Goal: Task Accomplishment & Management: Manage account settings

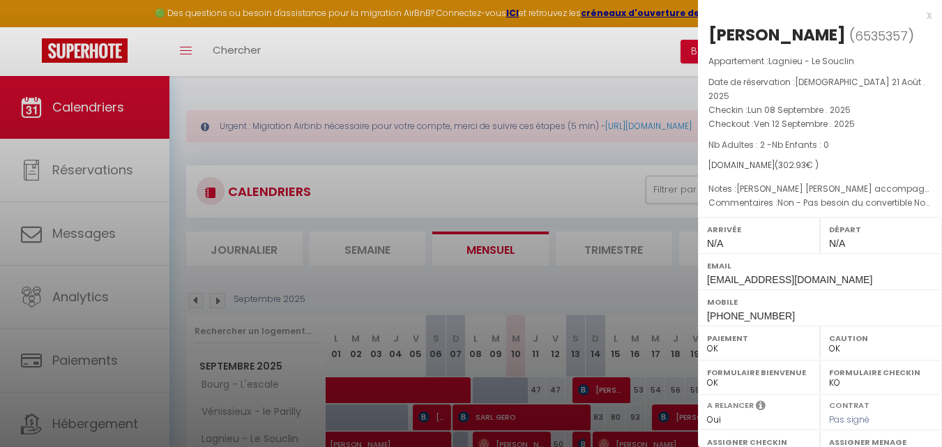
click at [918, 17] on div "x" at bounding box center [815, 15] width 234 height 17
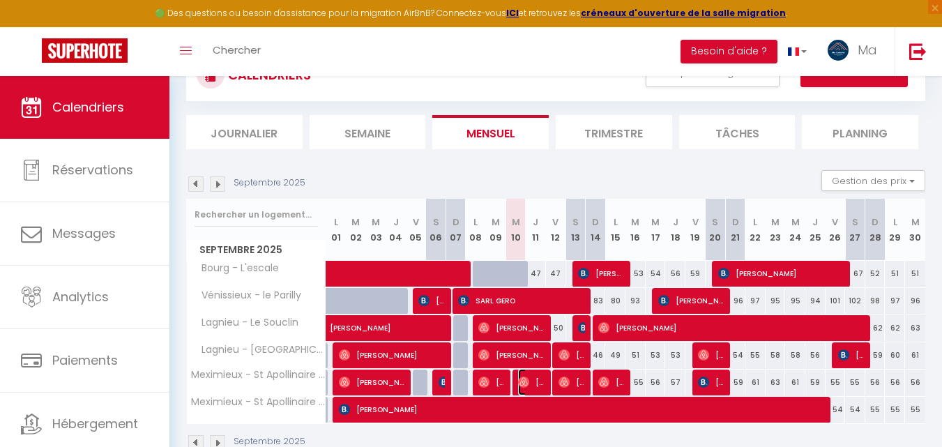
click at [527, 382] on img at bounding box center [523, 382] width 11 height 11
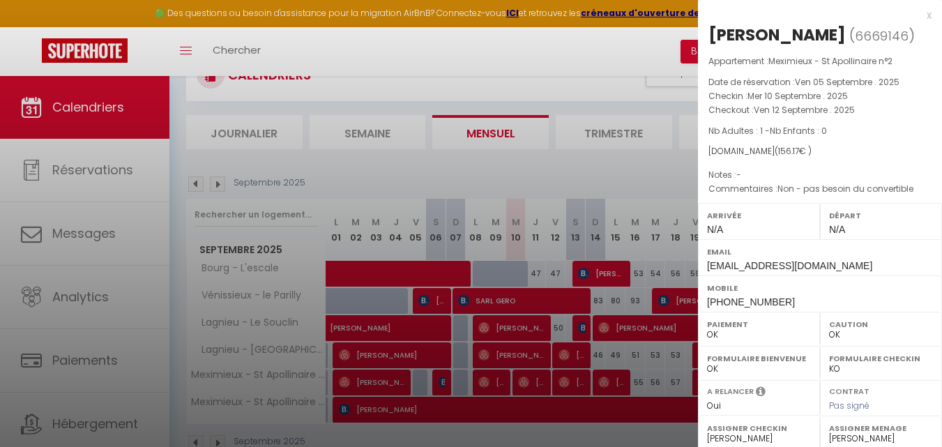
click at [836, 33] on div "[PERSON_NAME]" at bounding box center [777, 35] width 137 height 22
copy div "Noblat"
click at [757, 32] on div "[PERSON_NAME]" at bounding box center [777, 35] width 137 height 22
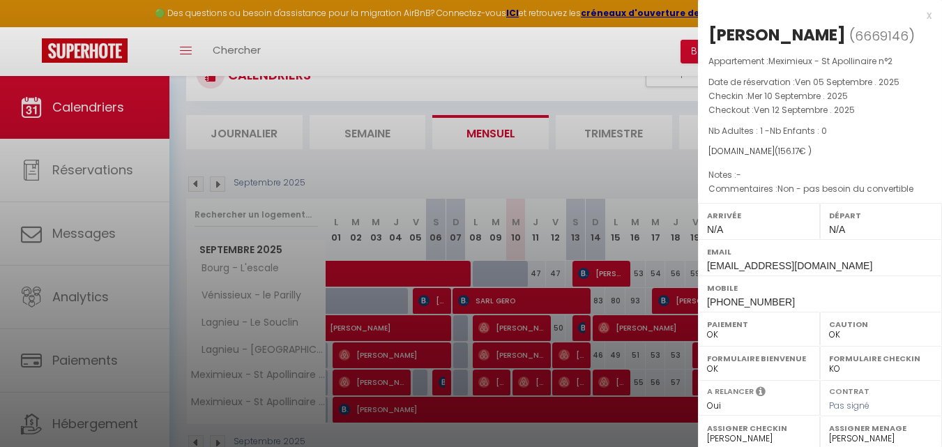
click at [757, 32] on div "[PERSON_NAME]" at bounding box center [777, 35] width 137 height 22
copy div "[PERSON_NAME] ( 6669146 )"
click at [921, 18] on div "x [PERSON_NAME] ( 6669146 ) Appartement : Meximieux - St Apollinaire n°2 Date d…" at bounding box center [820, 325] width 244 height 650
click at [921, 15] on div "x" at bounding box center [815, 15] width 234 height 17
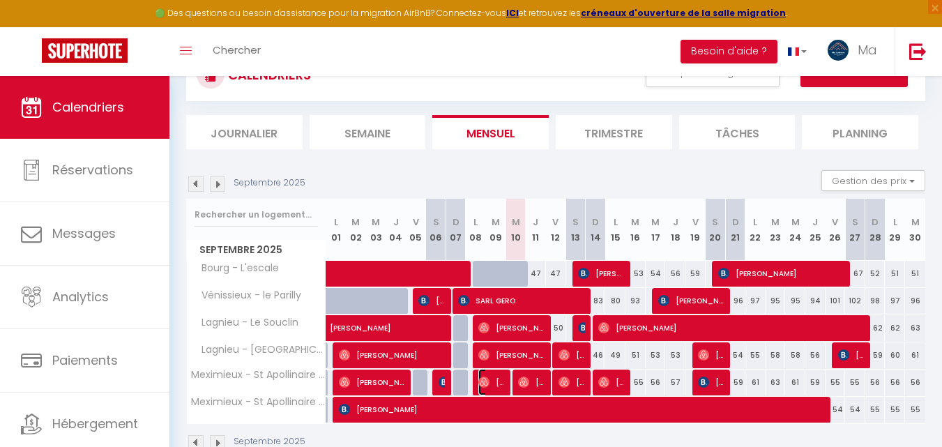
click at [490, 379] on span "[PERSON_NAME]" at bounding box center [491, 382] width 27 height 27
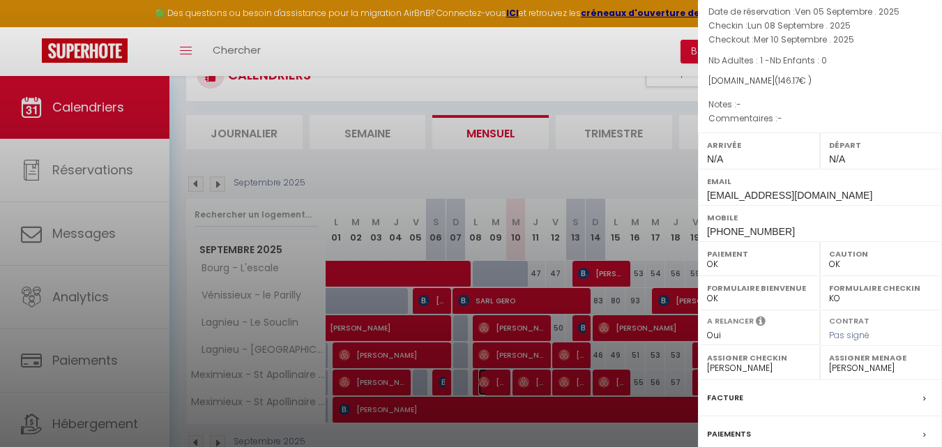
scroll to position [116, 0]
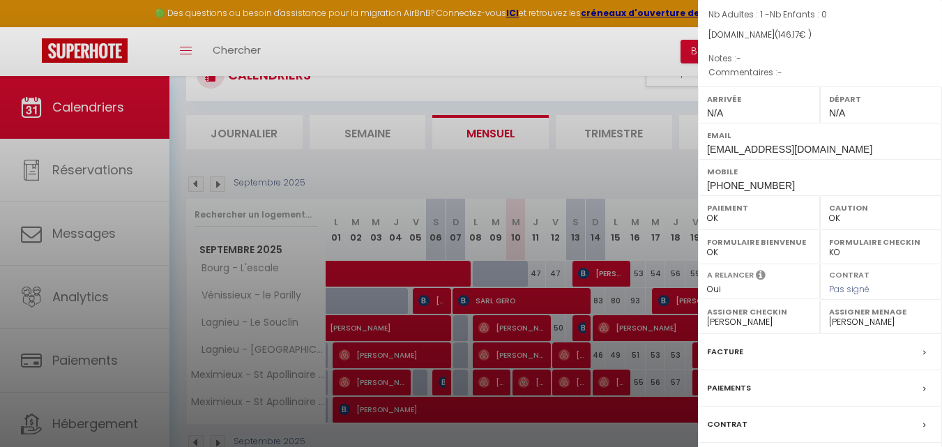
click at [751, 296] on select "Oui Non" at bounding box center [759, 289] width 104 height 13
select select "0"
click at [707, 296] on select "Oui Non" at bounding box center [759, 289] width 104 height 13
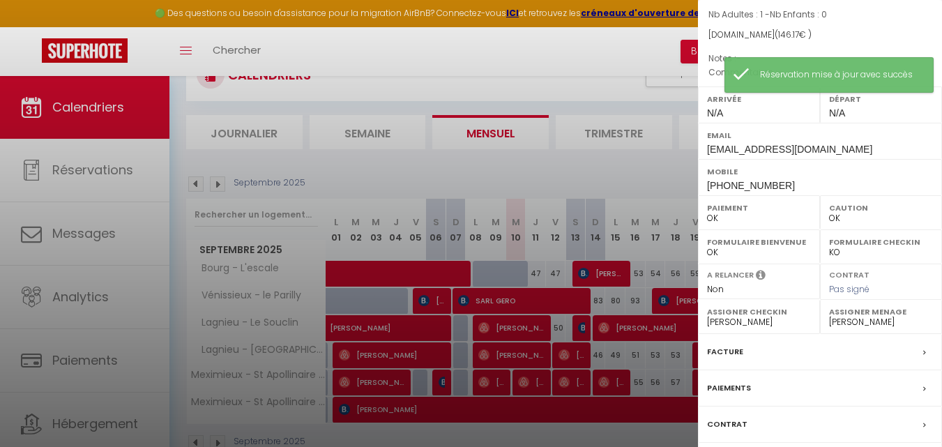
click at [589, 50] on div at bounding box center [471, 223] width 942 height 447
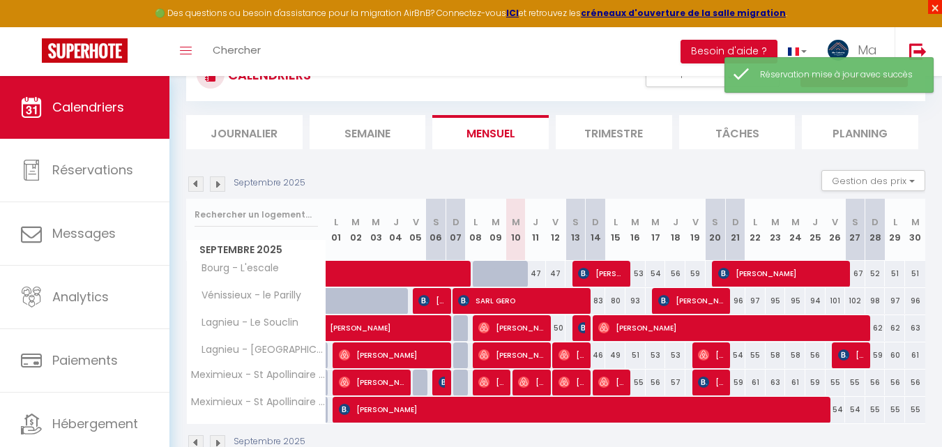
click at [938, 6] on span "×" at bounding box center [935, 7] width 14 height 14
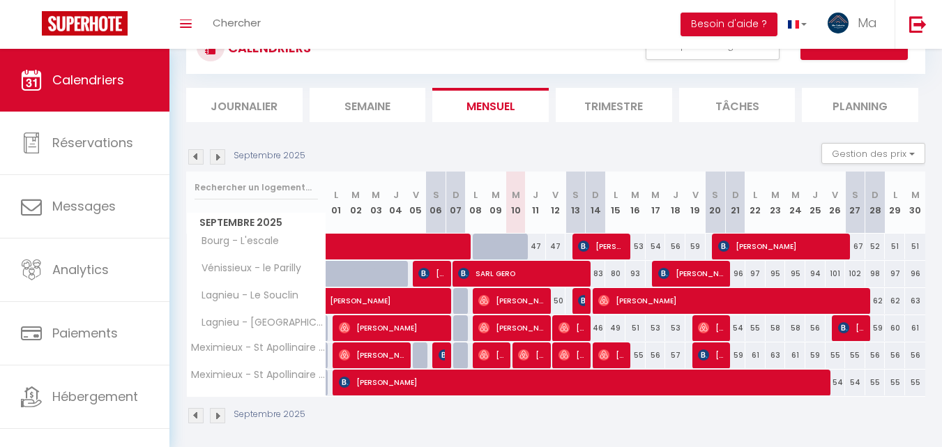
click at [219, 156] on img at bounding box center [217, 156] width 15 height 15
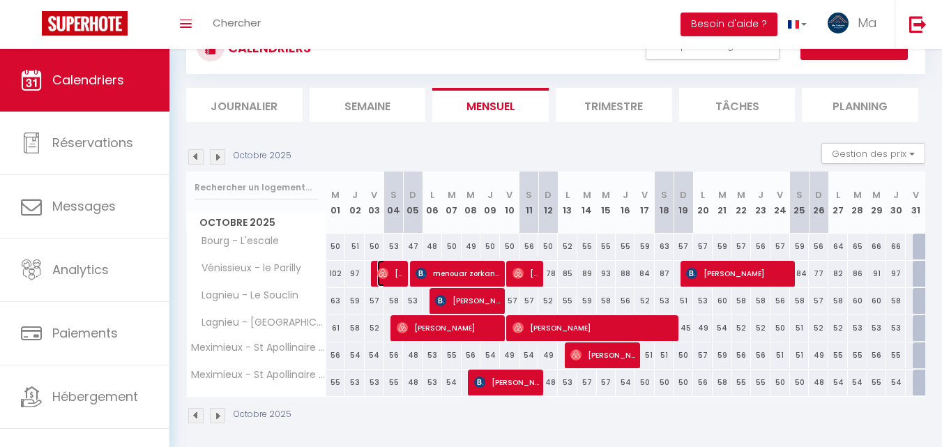
click at [386, 276] on img at bounding box center [382, 273] width 11 height 11
select select "18588"
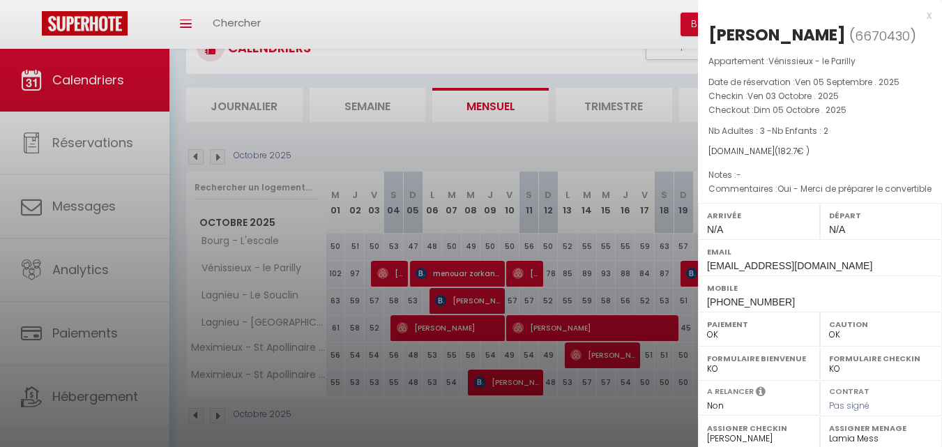
click at [917, 12] on div "x" at bounding box center [815, 15] width 234 height 17
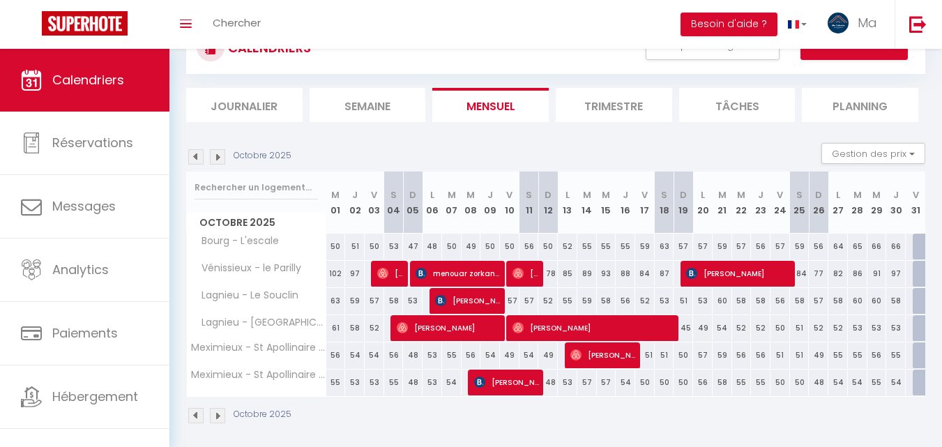
click at [216, 158] on img at bounding box center [217, 156] width 15 height 15
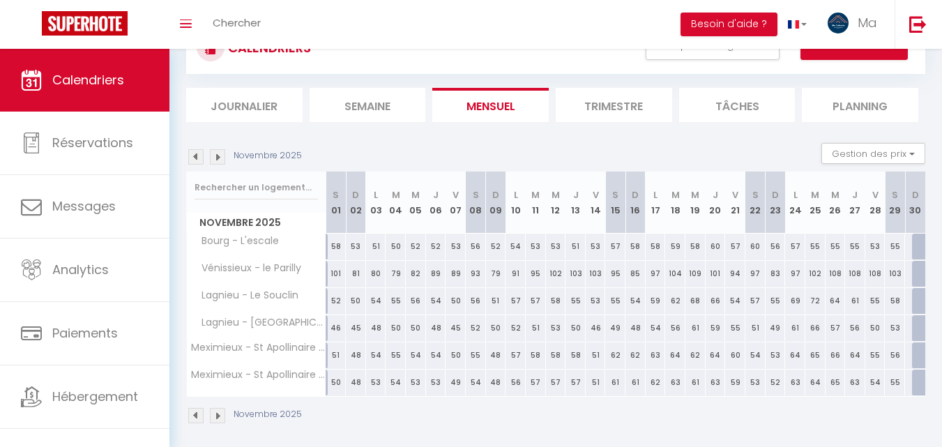
click at [197, 156] on img at bounding box center [195, 156] width 15 height 15
